Goal: Find specific page/section: Find specific page/section

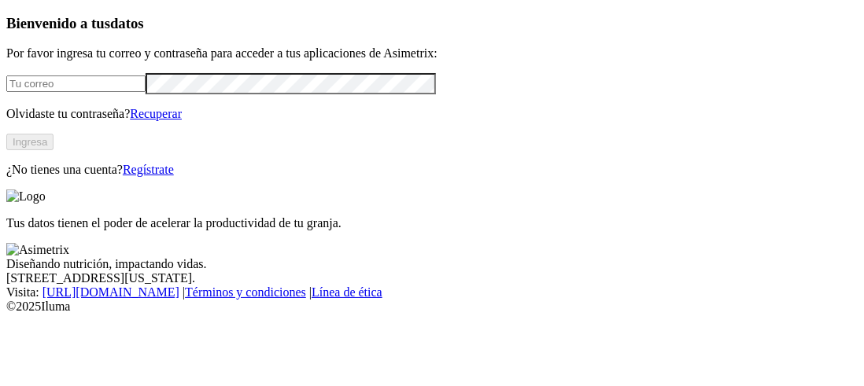
type input "[PERSON_NAME][EMAIL_ADDRESS][PERSON_NAME][DOMAIN_NAME]"
click at [53, 150] on button "Ingresa" at bounding box center [29, 142] width 47 height 17
